Goal: Task Accomplishment & Management: Complete application form

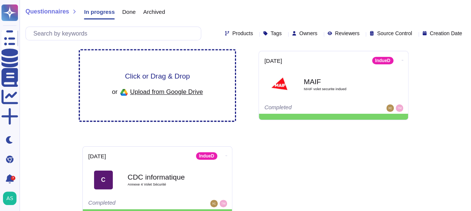
click at [159, 76] on span "Click or Drag & Drop" at bounding box center [157, 76] width 65 height 7
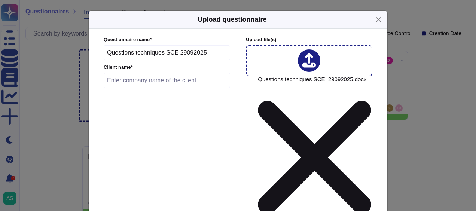
click at [118, 84] on input "text" at bounding box center [167, 80] width 127 height 15
type input "SCE"
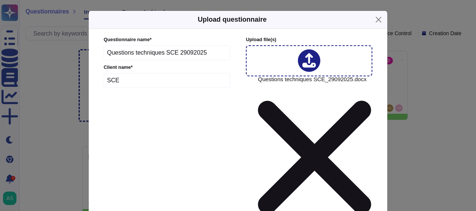
type input "[DATE]"
type input "2200"
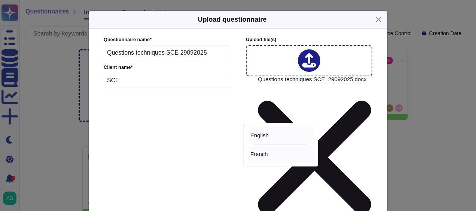
click at [266, 154] on span "French" at bounding box center [259, 154] width 18 height 7
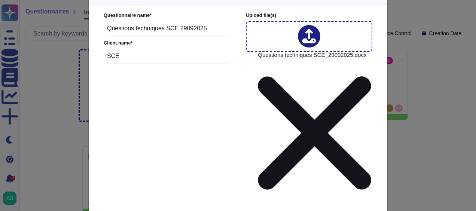
scroll to position [36, 0]
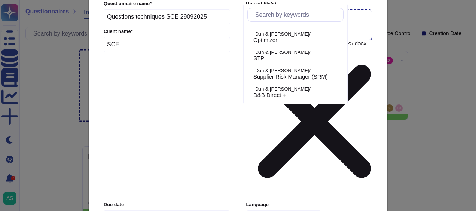
scroll to position [412, 0]
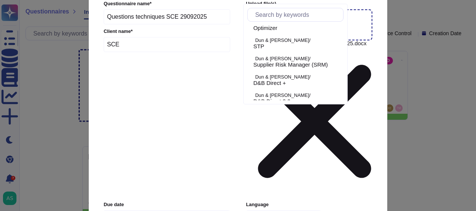
click at [273, 14] on input "text" at bounding box center [298, 14] width 92 height 13
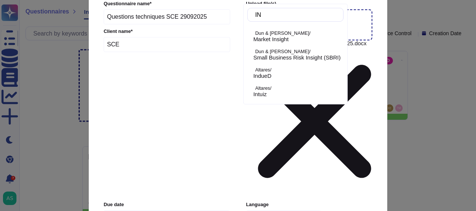
scroll to position [0, 0]
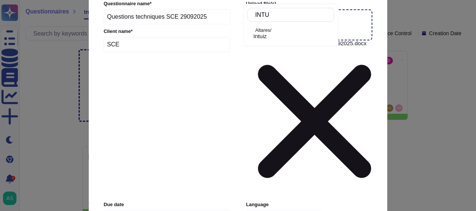
type input "INTUI"
click at [277, 36] on div "Intuiz" at bounding box center [292, 36] width 78 height 7
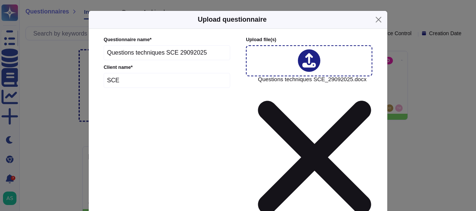
type input "[PERSON_NAME]"
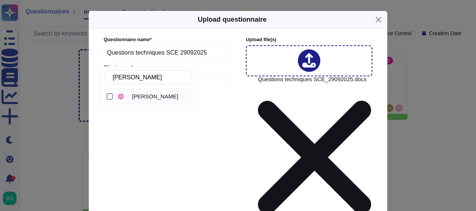
click at [110, 96] on div at bounding box center [110, 97] width 6 height 6
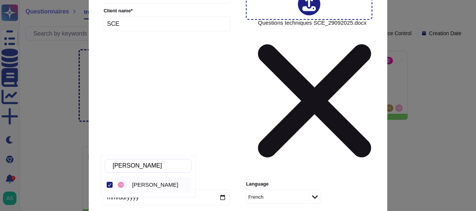
scroll to position [75, 0]
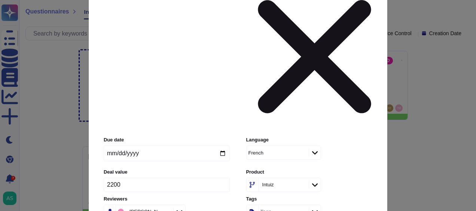
scroll to position [112, 0]
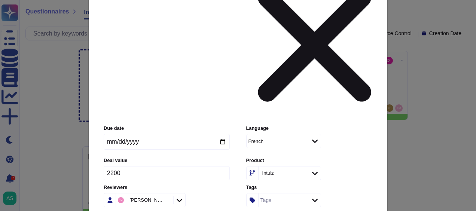
click at [0, 0] on input "Use anonymization filter on the suggestions" at bounding box center [0, 0] width 0 height 0
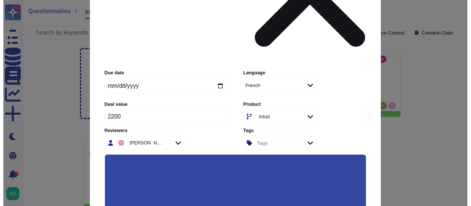
scroll to position [168, 0]
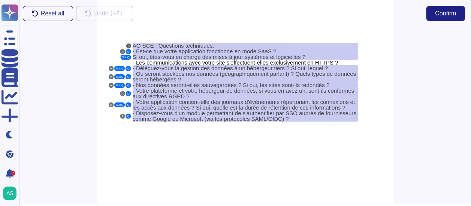
click at [128, 45] on button "S" at bounding box center [128, 45] width 5 height 5
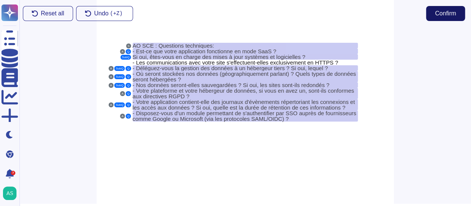
click at [448, 15] on span "Confirm" at bounding box center [445, 13] width 21 height 6
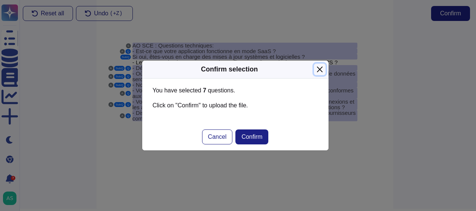
click at [319, 68] on button "Close" at bounding box center [320, 70] width 12 height 12
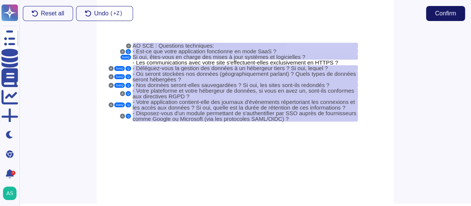
click at [456, 13] on button "Confirm" at bounding box center [445, 13] width 39 height 15
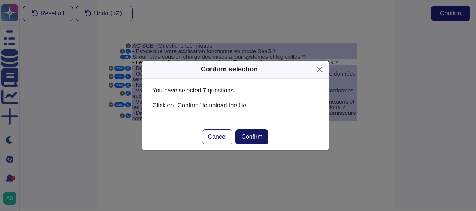
click at [256, 134] on span "Confirm" at bounding box center [251, 137] width 21 height 6
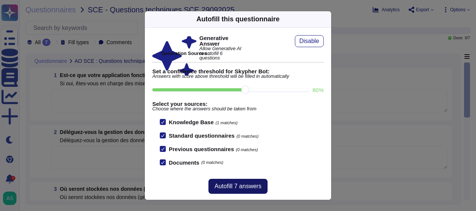
click at [252, 188] on span "Autofill 7 answers" at bounding box center [238, 186] width 47 height 6
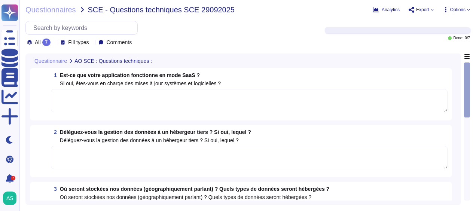
type textarea "Les données seront stockées sur des serveurs AWS dans la région de [GEOGRAPHIC_…"
type textarea "Oui, vos données seront sauvegardées. Conformément à la politique de sauvegarde…"
type textarea "Oui, Altares est conforme au RGPD. Nous garantissons la protection des données …"
type textarea "Oui, Intuiz est une solution SaaS. Nous sommes en charge des mises à jour systè…"
type textarea "Oui, l'infrastructure est hébergée par Neterium."
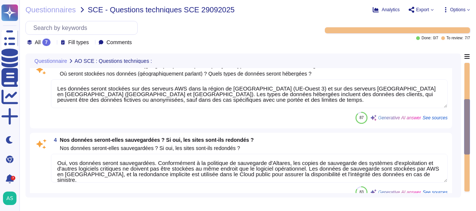
scroll to position [187, 0]
type textarea "Oui, notre application contient des journaux d'événements. Les journaux sont st…"
type textarea "API authentifiée"
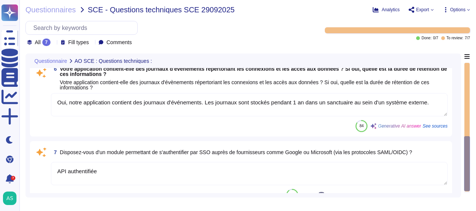
scroll to position [365, 0]
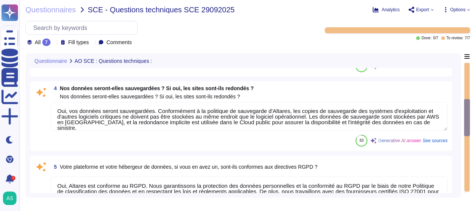
type textarea "Oui, Intuiz est une solution SaaS. Nous sommes en charge des mises à jour systè…"
type textarea "Oui, l'infrastructure est hébergée par Neterium."
type textarea "Les données seront stockées sur des serveurs AWS dans la région de [GEOGRAPHIC_…"
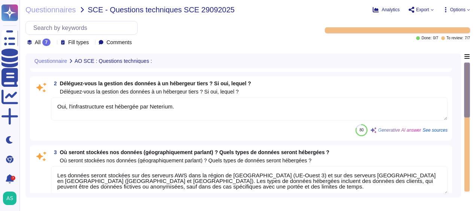
scroll to position [75, 0]
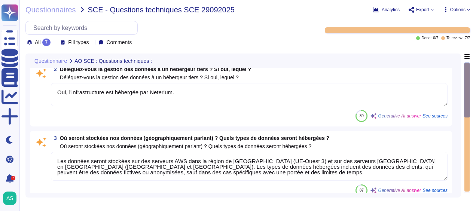
type textarea "Oui, notre application contient des journaux d'événements. Les journaux sont st…"
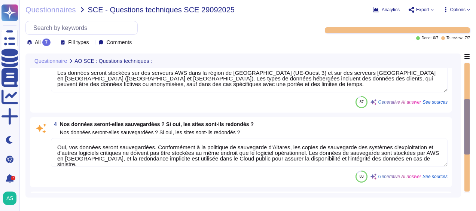
scroll to position [187, 0]
type textarea "API authentifiée"
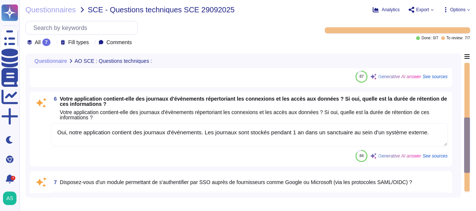
scroll to position [291, 0]
type textarea "Oui, l'infrastructure est hébergée par Neterium."
type textarea "Les données seront stockées sur des serveurs AWS dans la région de [GEOGRAPHIC_…"
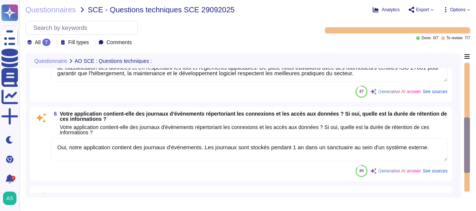
scroll to position [365, 0]
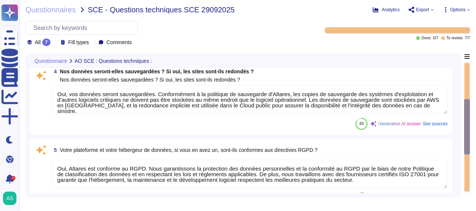
type textarea "Oui, Intuiz est une solution SaaS. Nous sommes en charge des mises à jour systè…"
type textarea "Oui, l'infrastructure est hébergée par Neterium."
type textarea "Les données seront stockées sur des serveurs AWS dans la région de [GEOGRAPHIC_…"
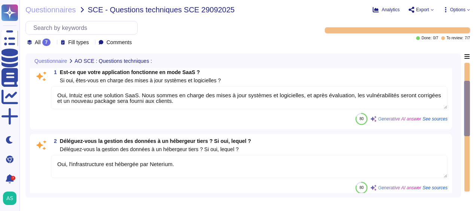
scroll to position [0, 0]
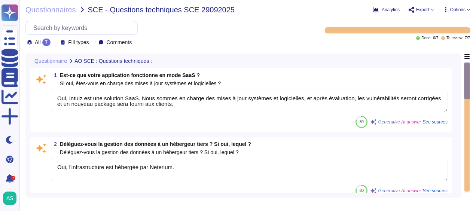
drag, startPoint x: 471, startPoint y: 68, endPoint x: 468, endPoint y: 114, distance: 45.7
click at [468, 114] on div "Questionnaires SCE - Questions techniques SCE 29092025 Analytics Export Options…" at bounding box center [247, 105] width 457 height 211
drag, startPoint x: 469, startPoint y: 76, endPoint x: 463, endPoint y: 174, distance: 98.7
click at [463, 174] on div "Questionnaire AO SCE : Questions techniques : 1 Est-ce que votre application fo…" at bounding box center [247, 126] width 445 height 144
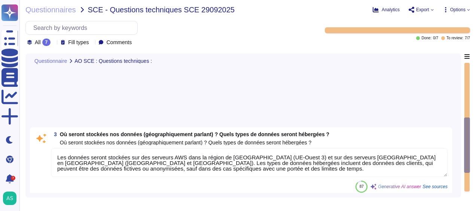
type textarea "Oui, notre application contient des journaux d'événements. Les journaux sont st…"
type textarea "API authentifiée"
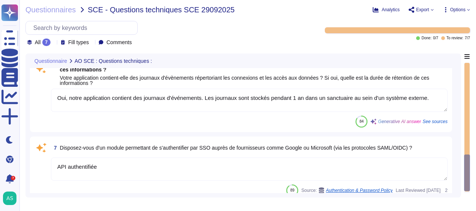
scroll to position [365, 0]
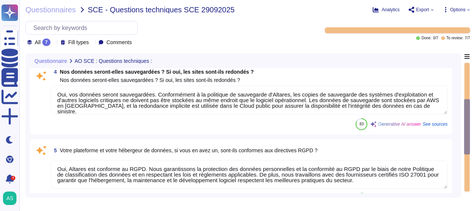
type textarea "Oui, Intuiz est une solution SaaS. Nous sommes en charge des mises à jour systè…"
type textarea "Oui, l'infrastructure est hébergée par Neterium."
type textarea "Les données seront stockées sur des serveurs AWS dans la région de [GEOGRAPHIC_…"
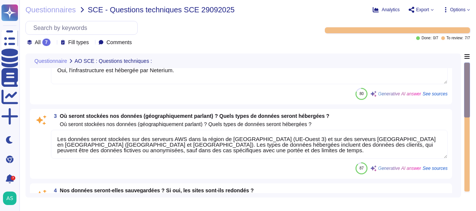
scroll to position [0, 0]
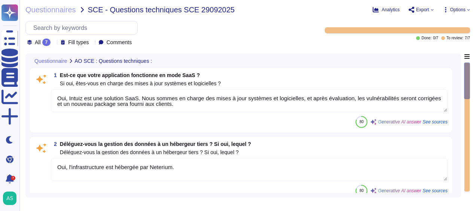
click at [465, 9] on span "Options" at bounding box center [457, 9] width 15 height 4
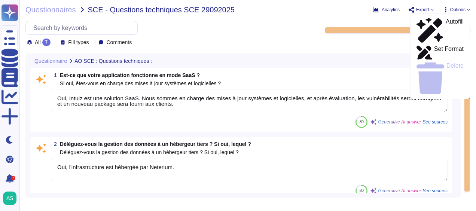
click at [465, 9] on span "Options" at bounding box center [457, 9] width 15 height 4
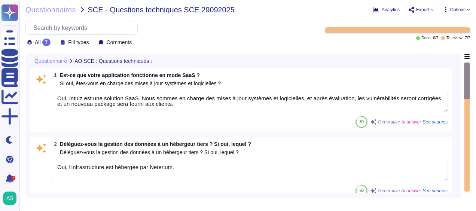
click at [427, 9] on span "Export" at bounding box center [422, 9] width 13 height 4
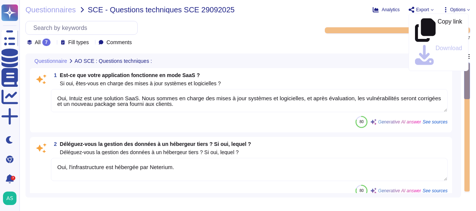
click at [427, 9] on span "Export" at bounding box center [422, 9] width 13 height 4
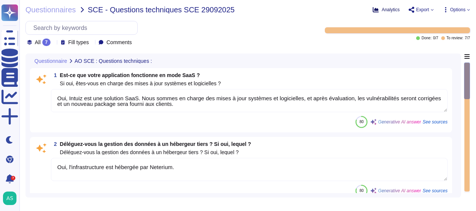
click at [392, 11] on span "Analytics" at bounding box center [391, 9] width 18 height 4
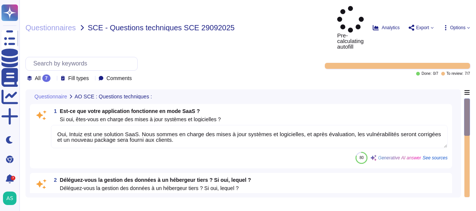
type textarea "Oui, Intuiz est une solution SaaS. Nous sommes en charge des mises à jour systè…"
type textarea "Oui, l'infrastructure est hébergée par Neterium."
type textarea "Les données seront stockées sur des serveurs AWS dans la région de [GEOGRAPHIC_…"
type textarea "Oui, vos données seront sauvegardées. Conformément à la politique de sauvegarde…"
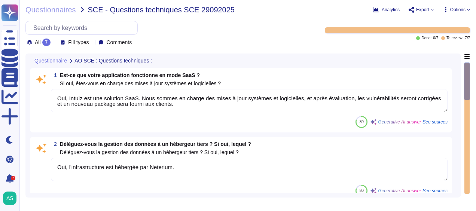
type textarea "Oui, Altares est conforme au RGPD. Nous garantissons la protection des données …"
click at [54, 43] on icon at bounding box center [54, 43] width 0 height 0
click at [53, 81] on span "To review" at bounding box center [46, 80] width 24 height 7
click at [70, 43] on icon at bounding box center [70, 43] width 0 height 0
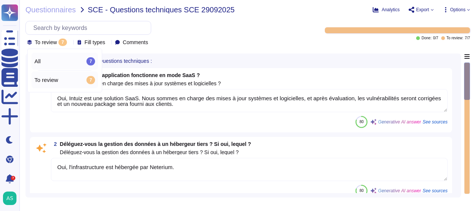
click at [69, 55] on div "All 7" at bounding box center [64, 61] width 67 height 17
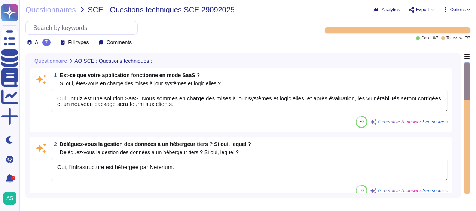
click at [347, 59] on div "Questionnaire AO SCE : Questions techniques :" at bounding box center [191, 61] width 322 height 15
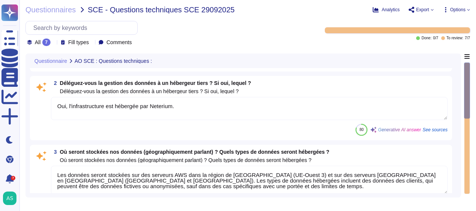
type textarea "Oui, notre application contient des journaux d'événements. Les journaux sont st…"
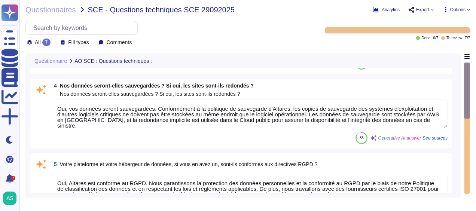
scroll to position [365, 0]
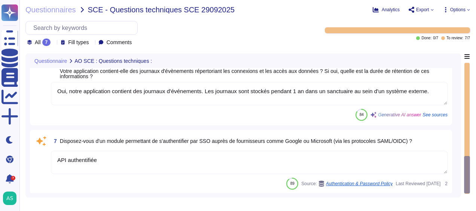
type textarea "API authentifiée"
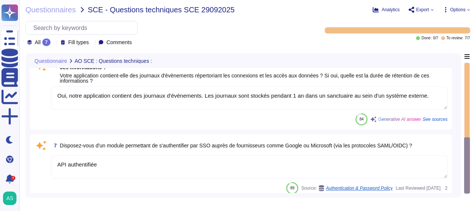
type textarea "Les données seront stockées sur des serveurs AWS dans la région de [GEOGRAPHIC_…"
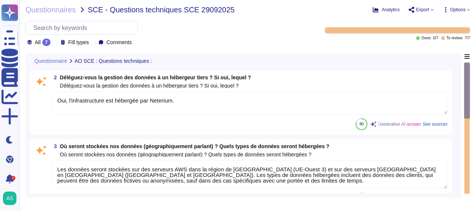
type textarea "Oui, Intuiz est une solution SaaS. Nous sommes en charge des mises à jour systè…"
type textarea "Oui, l'infrastructure est hébergée par Neterium."
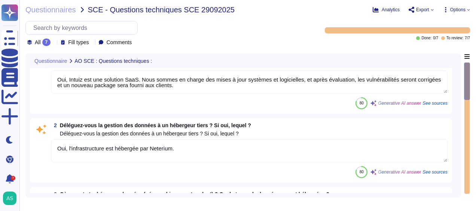
scroll to position [0, 0]
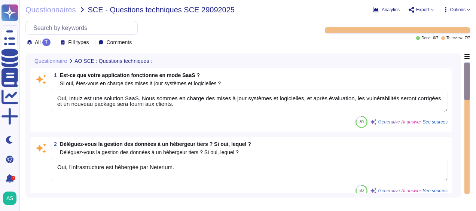
click at [156, 61] on icon at bounding box center [156, 61] width 0 height 0
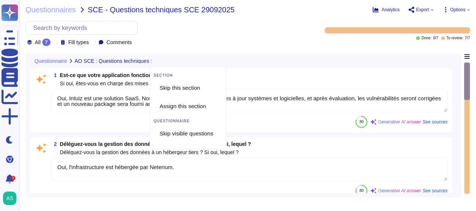
click at [156, 97] on icon at bounding box center [240, 145] width 168 height 96
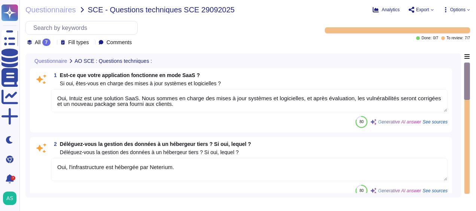
click at [147, 103] on icon at bounding box center [219, 151] width 168 height 96
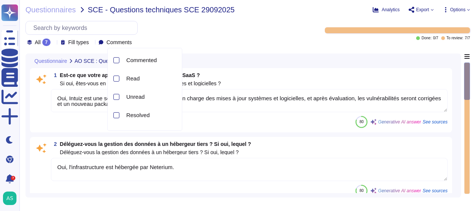
click at [135, 43] on icon at bounding box center [135, 43] width 0 height 0
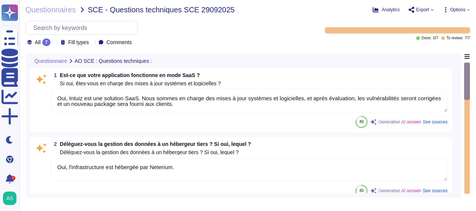
click at [469, 11] on icon at bounding box center [468, 9] width 3 height 3
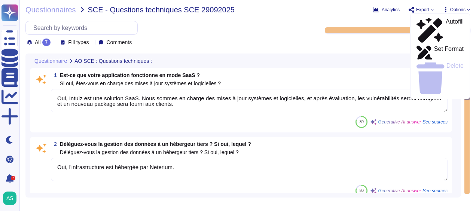
click at [469, 11] on icon at bounding box center [468, 9] width 3 height 3
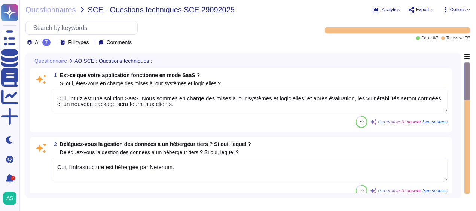
click at [57, 103] on icon at bounding box center [138, 151] width 168 height 96
click at [54, 43] on icon at bounding box center [54, 43] width 0 height 0
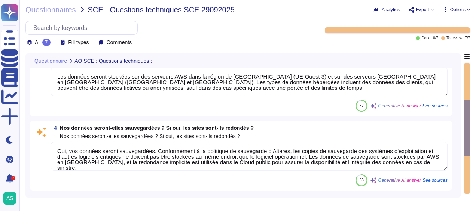
type textarea "Oui, notre application contient des journaux d'événements. Les journaux sont st…"
type textarea "API authentifiée"
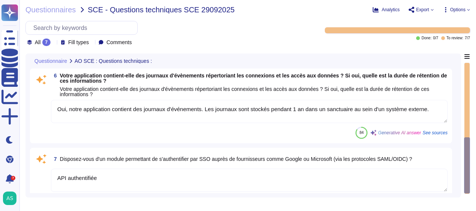
scroll to position [365, 0]
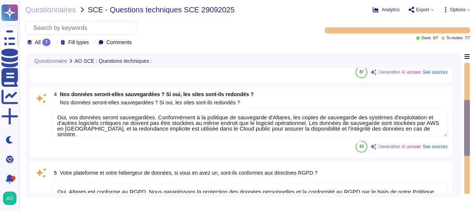
type textarea "Oui, Intuiz est une solution SaaS. Nous sommes en charge des mises à jour systè…"
type textarea "Oui, l'infrastructure est hébergée par Neterium."
type textarea "Les données seront stockées sur des serveurs AWS dans la région de [GEOGRAPHIC_…"
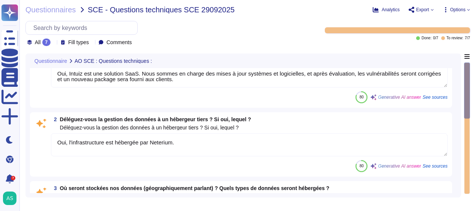
scroll to position [0, 0]
